Goal: Task Accomplishment & Management: Use online tool/utility

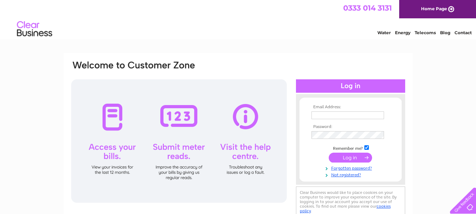
type input "[PERSON_NAME][EMAIL_ADDRESS][DOMAIN_NAME]"
click at [353, 157] on input "submit" at bounding box center [350, 158] width 43 height 10
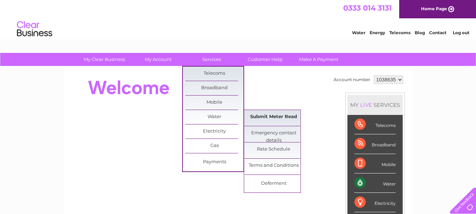
click at [273, 115] on link "Submit Meter Read" at bounding box center [274, 117] width 58 height 14
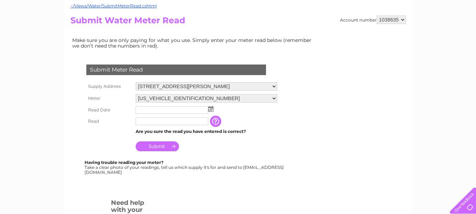
scroll to position [70, 0]
click at [213, 110] on img at bounding box center [210, 109] width 5 height 6
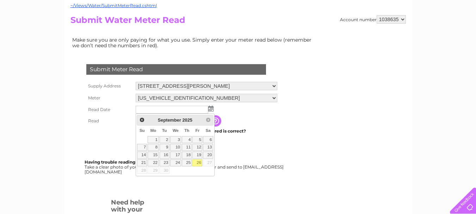
click at [199, 161] on link "26" at bounding box center [197, 162] width 10 height 7
type input "2025/09/26"
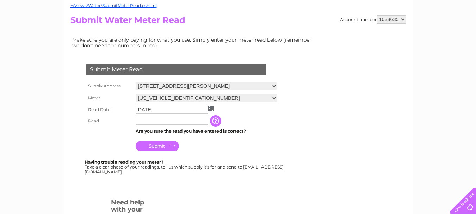
click at [185, 122] on input "text" at bounding box center [172, 121] width 73 height 8
type input "276"
click at [157, 147] on input "Submit" at bounding box center [157, 146] width 43 height 10
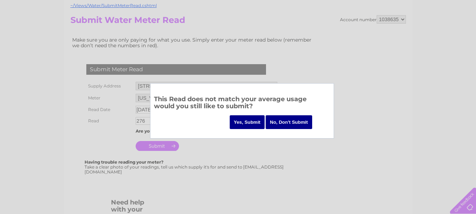
click at [242, 123] on input "Yes, Submit" at bounding box center [247, 122] width 35 height 14
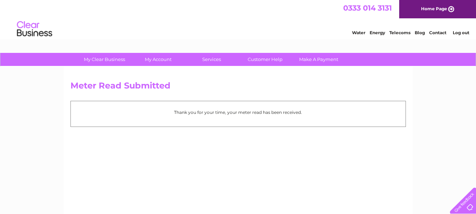
click at [458, 34] on link "Log out" at bounding box center [461, 32] width 17 height 5
